Goal: Task Accomplishment & Management: Manage account settings

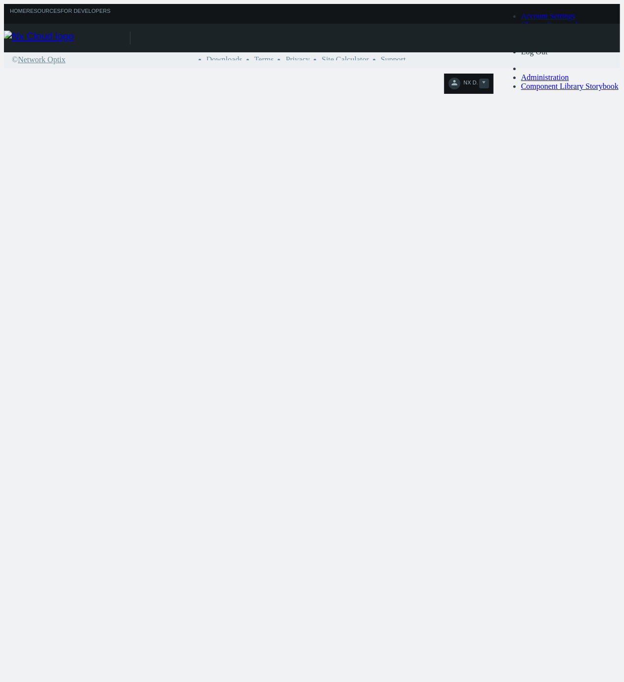
click at [488, 79] on link "NX D." at bounding box center [468, 85] width 40 height 12
click at [548, 56] on link "Log Out" at bounding box center [534, 51] width 27 height 8
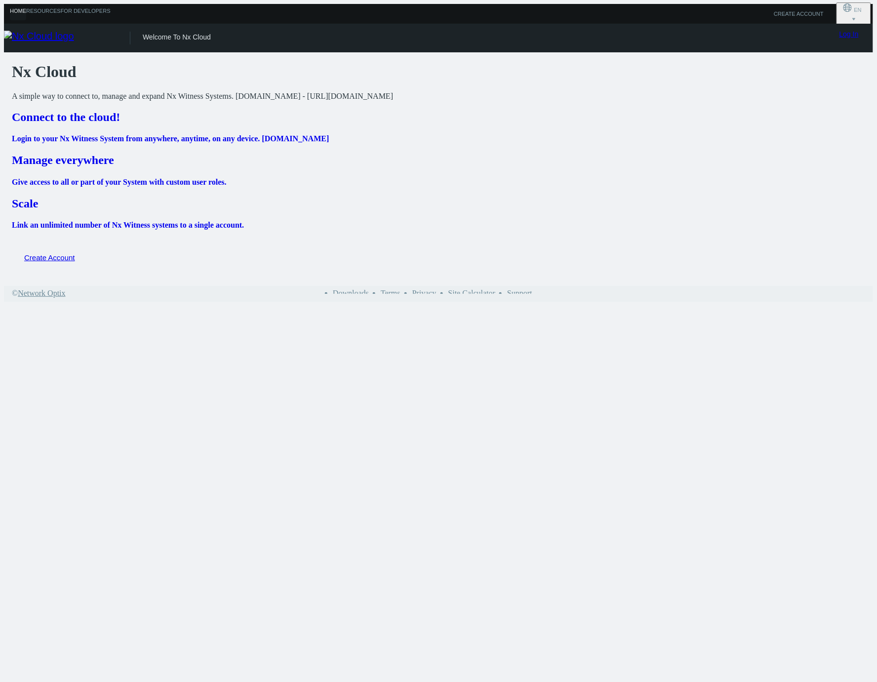
click at [623, 37] on link "Log In" at bounding box center [849, 34] width 19 height 8
